Goal: Task Accomplishment & Management: Use online tool/utility

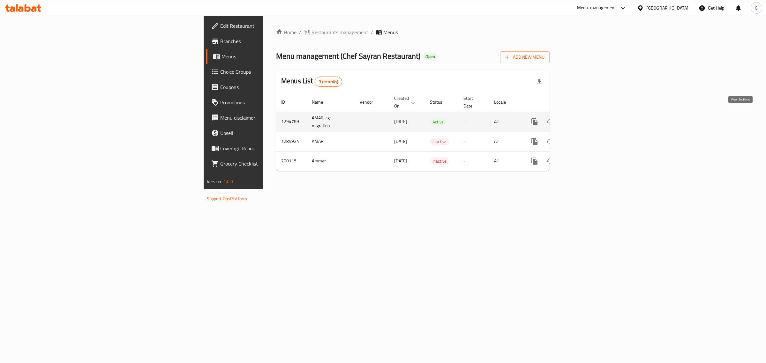
click at [585, 119] on icon "enhanced table" at bounding box center [581, 122] width 8 height 8
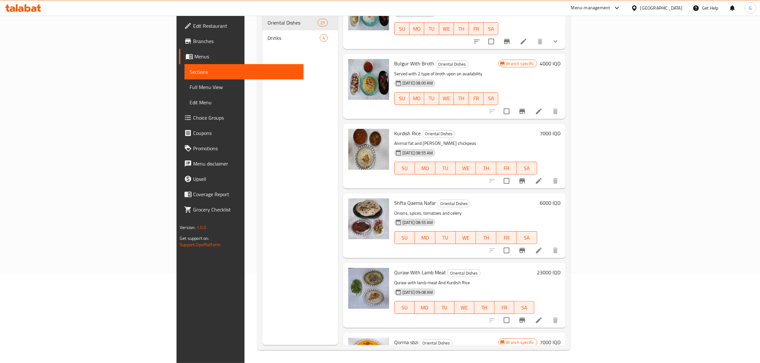
scroll to position [1097, 0]
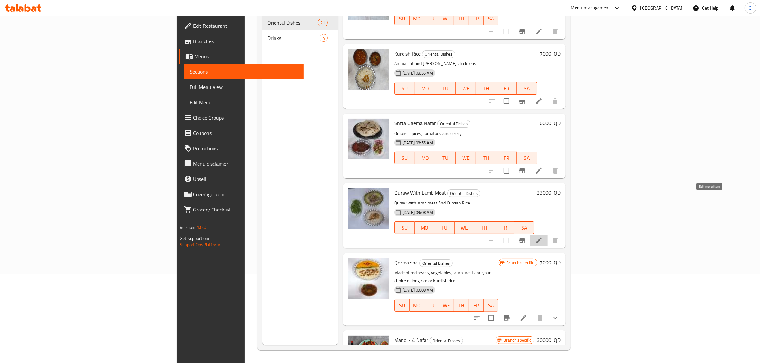
click at [543, 237] on icon at bounding box center [539, 241] width 8 height 8
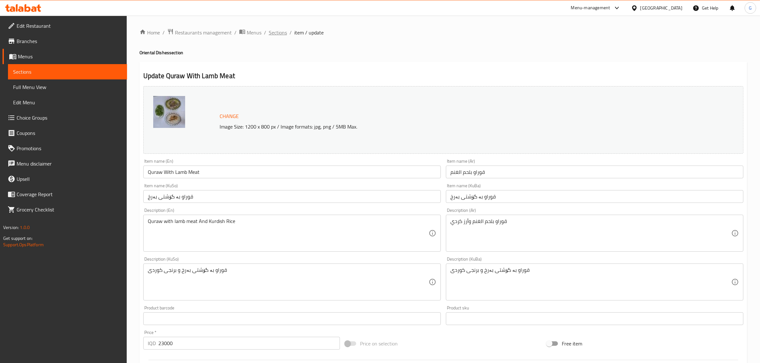
click at [276, 32] on span "Sections" at bounding box center [278, 33] width 18 height 8
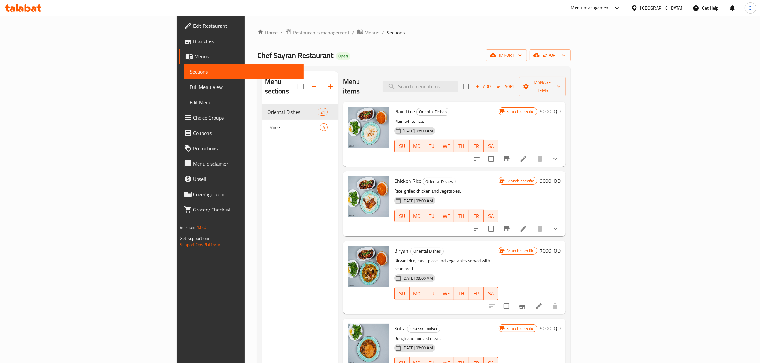
click at [293, 33] on span "Restaurants management" at bounding box center [321, 33] width 57 height 8
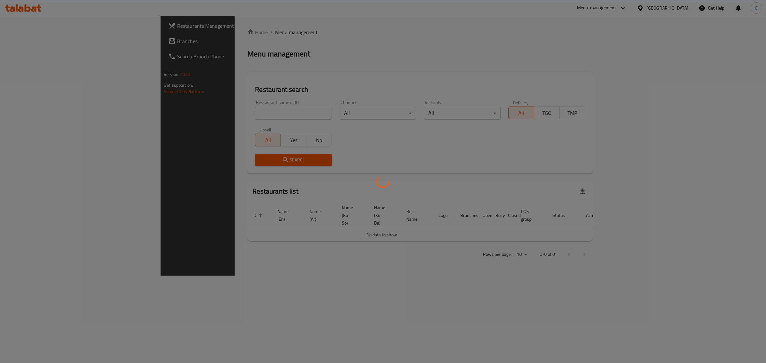
click at [200, 107] on div at bounding box center [383, 181] width 766 height 363
click at [200, 112] on div at bounding box center [383, 181] width 766 height 363
click at [201, 112] on div at bounding box center [383, 181] width 766 height 363
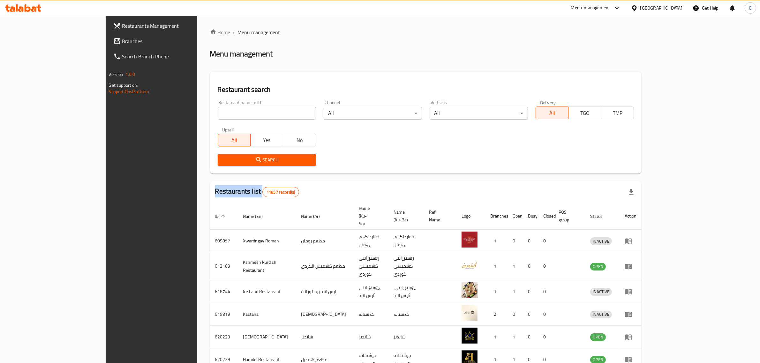
click at [210, 112] on div "Home / Menu management Menu management Restaurant search Restaurant name or ID …" at bounding box center [426, 255] width 432 height 455
click at [218, 112] on input "search" at bounding box center [267, 113] width 98 height 13
type input "abushahab city"
click at [223, 156] on span "Search" at bounding box center [267, 160] width 88 height 8
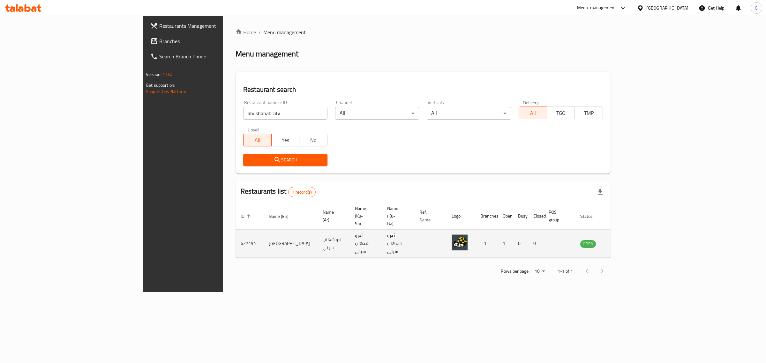
click at [621, 241] on icon "enhanced table" at bounding box center [617, 243] width 7 height 5
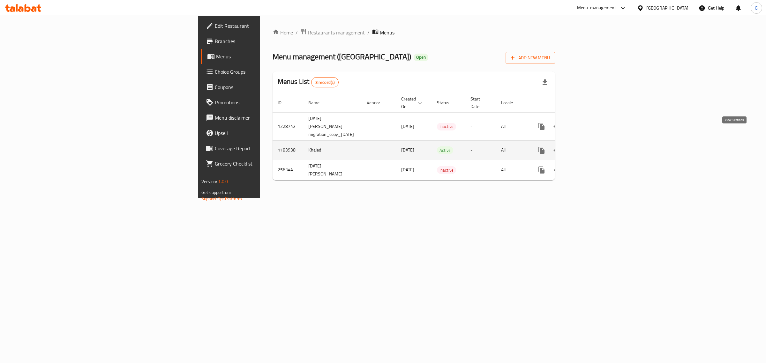
click at [592, 147] on icon "enhanced table" at bounding box center [588, 151] width 8 height 8
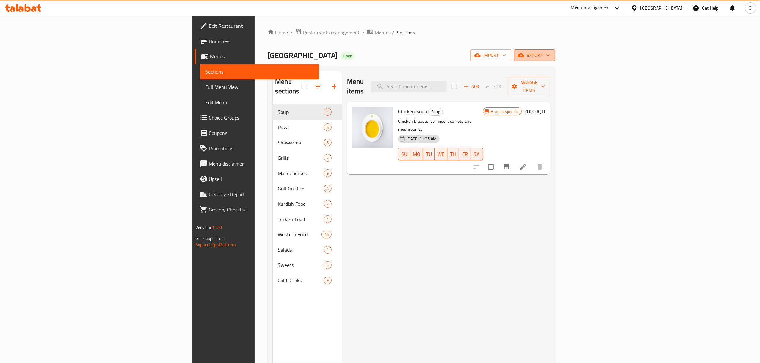
click at [550, 53] on span "export" at bounding box center [534, 55] width 31 height 8
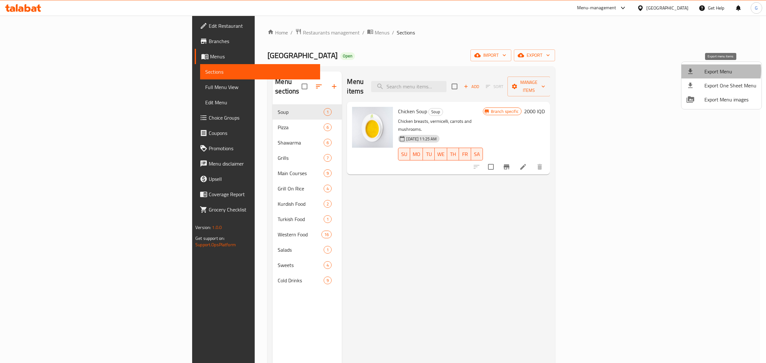
drag, startPoint x: 716, startPoint y: 71, endPoint x: 713, endPoint y: 73, distance: 3.7
click at [713, 73] on span "Export Menu" at bounding box center [731, 72] width 52 height 8
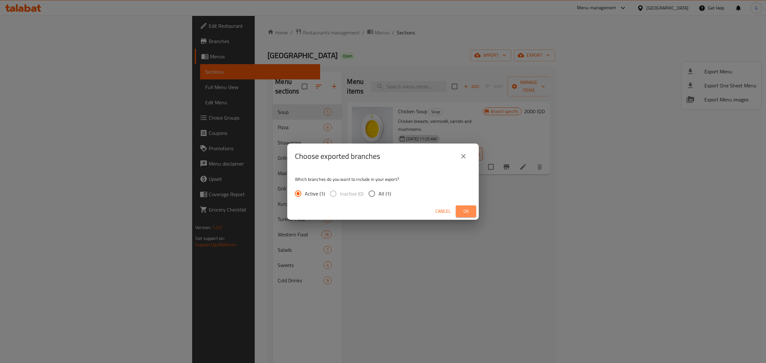
click at [469, 213] on span "Ok" at bounding box center [466, 212] width 10 height 8
